Goal: Information Seeking & Learning: Find contact information

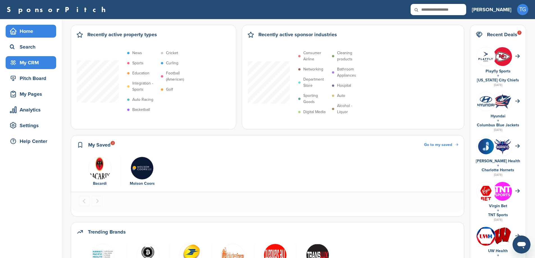
click at [36, 67] on div "My CRM" at bounding box center [32, 63] width 48 height 10
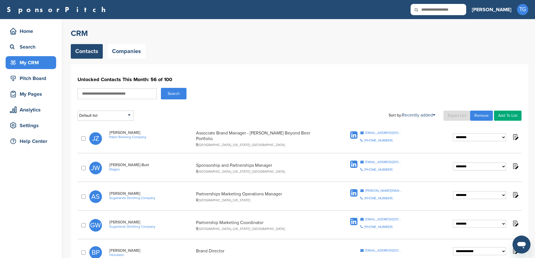
click at [119, 94] on input "text" at bounding box center [117, 93] width 79 height 11
type input "**********"
click at [180, 93] on button "Search" at bounding box center [174, 94] width 26 height 12
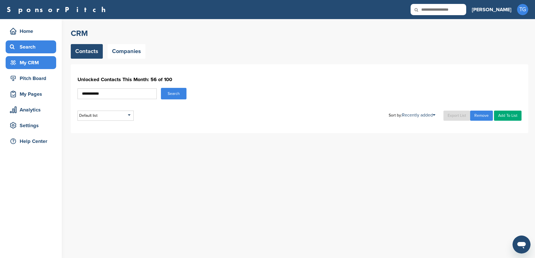
click at [47, 47] on div "Search" at bounding box center [32, 47] width 48 height 10
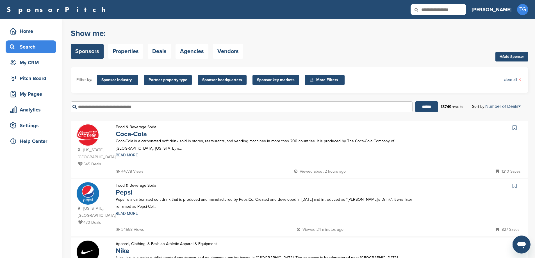
click at [99, 108] on input "text" at bounding box center [242, 106] width 342 height 11
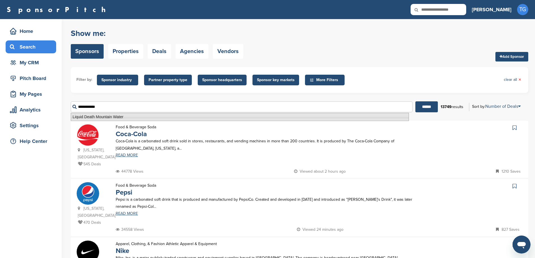
click at [100, 114] on li "Liquid Death Mountain Water" at bounding box center [240, 117] width 338 height 8
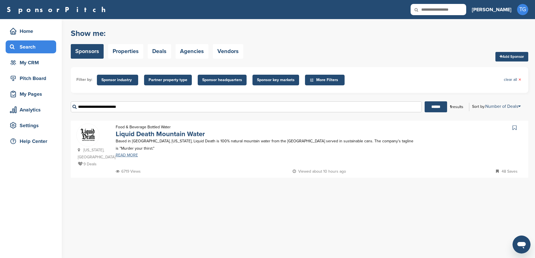
type input "**********"
click at [124, 156] on link "READ MORE" at bounding box center [265, 155] width 298 height 4
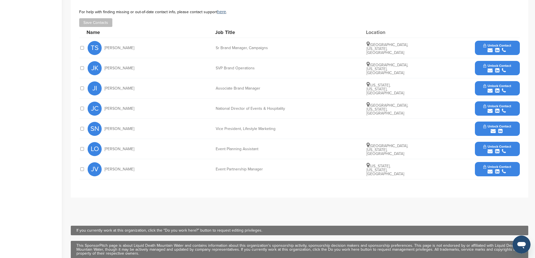
scroll to position [197, 0]
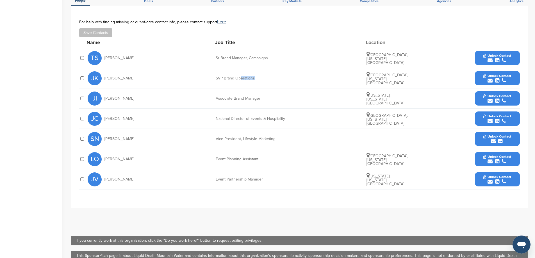
drag, startPoint x: 241, startPoint y: 86, endPoint x: 257, endPoint y: 86, distance: 15.7
click at [257, 86] on div "JK [PERSON_NAME] SVP Brand Operations [GEOGRAPHIC_DATA], [US_STATE], [GEOGRAPHI…" at bounding box center [304, 78] width 432 height 20
click at [491, 75] on span "Unlock Contact" at bounding box center [498, 76] width 28 height 4
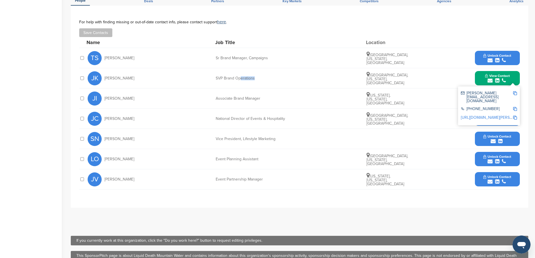
click at [515, 93] on img at bounding box center [515, 93] width 4 height 4
copy div "erations"
click at [80, 78] on div at bounding box center [82, 78] width 6 height 5
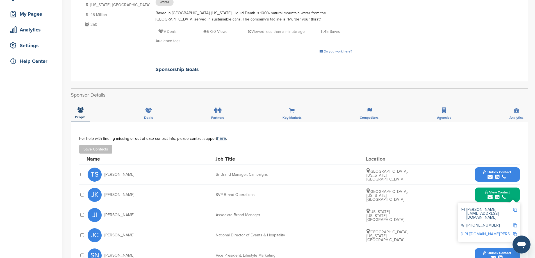
scroll to position [68, 0]
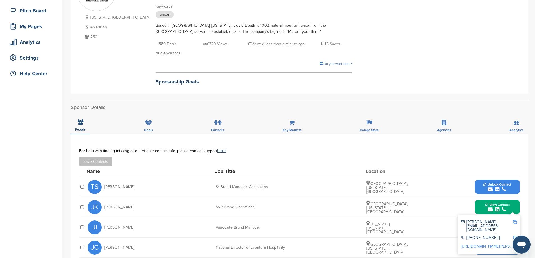
click at [441, 82] on div "[US_STATE], [GEOGRAPHIC_DATA] 45 Million 250 Liquid Death Mountain Water Indust…" at bounding box center [299, 31] width 446 height 120
click at [145, 124] on icon at bounding box center [148, 123] width 7 height 6
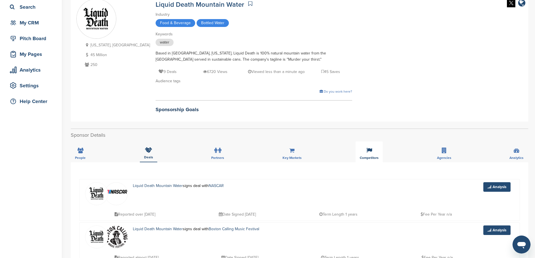
scroll to position [40, 0]
click at [214, 151] on icon at bounding box center [215, 151] width 3 height 6
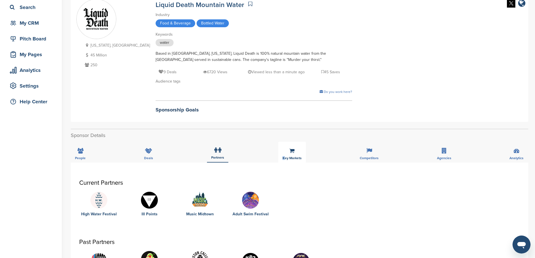
drag, startPoint x: 285, startPoint y: 153, endPoint x: 280, endPoint y: 155, distance: 5.7
click at [280, 155] on div "Key Markets" at bounding box center [292, 152] width 28 height 21
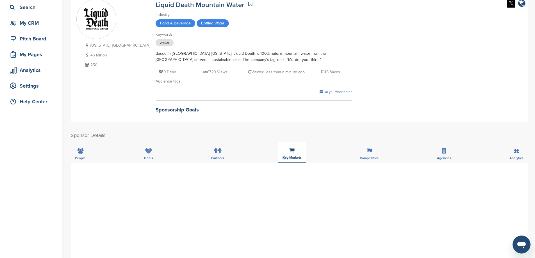
click at [280, 155] on div "Key Markets" at bounding box center [292, 152] width 28 height 21
click at [368, 156] on div "Competitors" at bounding box center [369, 152] width 27 height 21
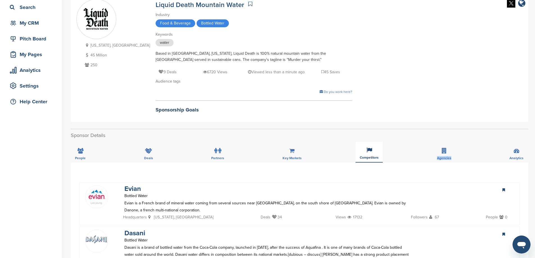
drag, startPoint x: 444, startPoint y: 151, endPoint x: 369, endPoint y: 144, distance: 75.7
click at [369, 144] on div "People Deals Partners Key Markets Competitors Agencies Analytics" at bounding box center [300, 152] width 458 height 21
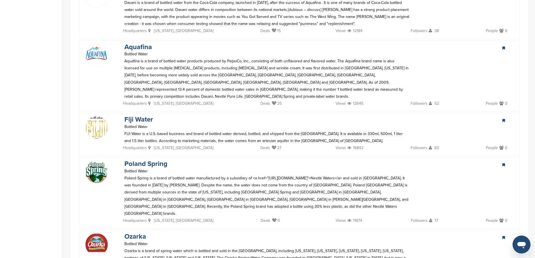
scroll to position [60, 0]
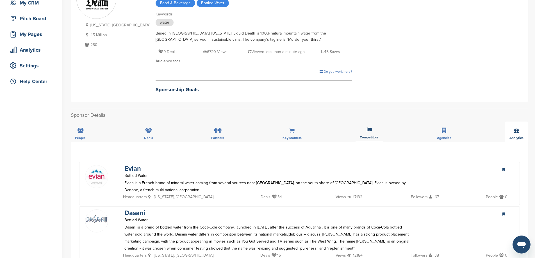
click at [519, 136] on span "Analytics" at bounding box center [517, 137] width 14 height 3
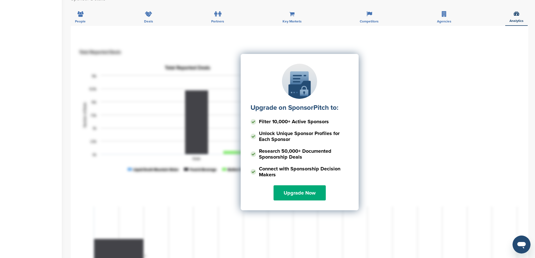
scroll to position [228, 0]
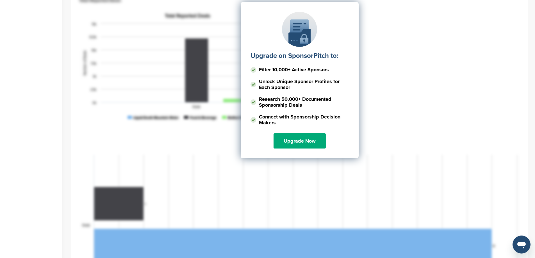
click at [487, 29] on div "Upgrade on SponsorPitch to: Filter 10,000+ Active Sponsors Unlock Unique Sponso…" at bounding box center [299, 58] width 441 height 140
